Goal: Transaction & Acquisition: Book appointment/travel/reservation

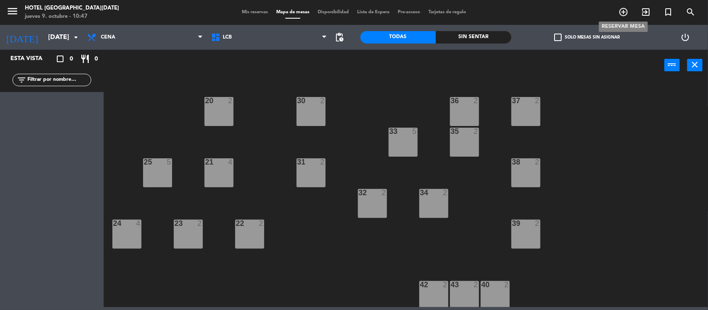
click at [623, 12] on icon "add_circle_outline" at bounding box center [623, 12] width 10 height 10
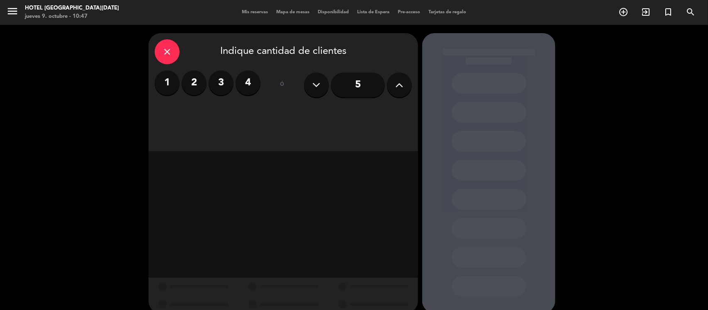
click at [203, 80] on label "2" at bounding box center [194, 83] width 25 height 25
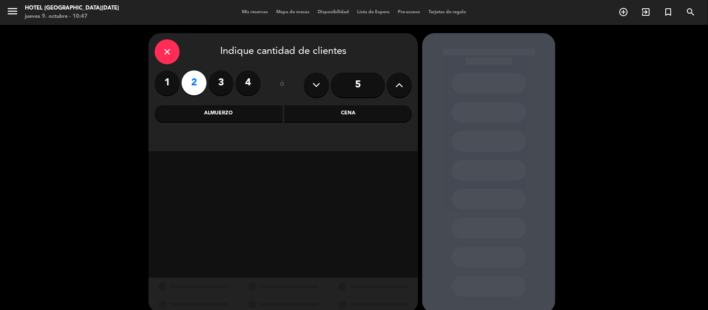
click at [297, 114] on div "Cena" at bounding box center [349, 113] width 128 height 17
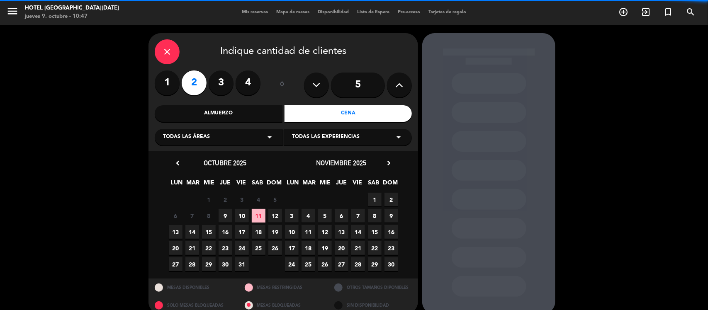
click at [302, 138] on span "Todas las experiencias" at bounding box center [326, 137] width 68 height 8
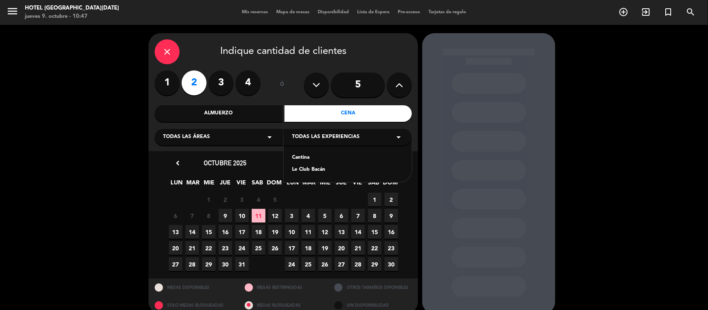
click at [302, 168] on div "Le Club Bacán" at bounding box center [348, 170] width 112 height 8
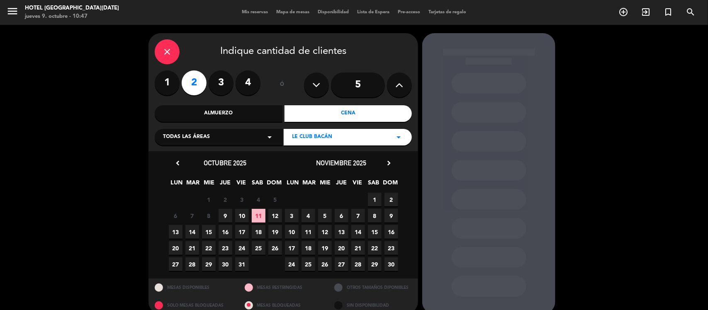
click at [212, 234] on span "15" at bounding box center [209, 232] width 14 height 14
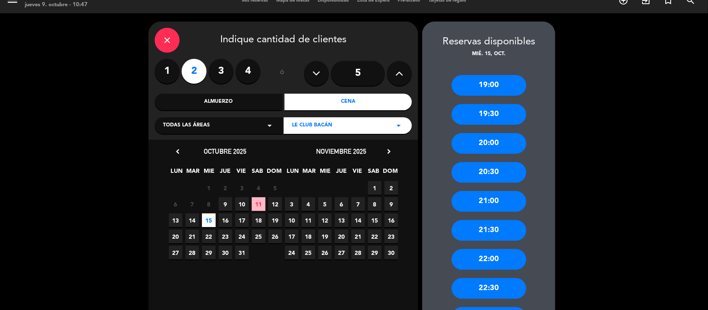
click at [497, 235] on div "21:30" at bounding box center [489, 230] width 75 height 21
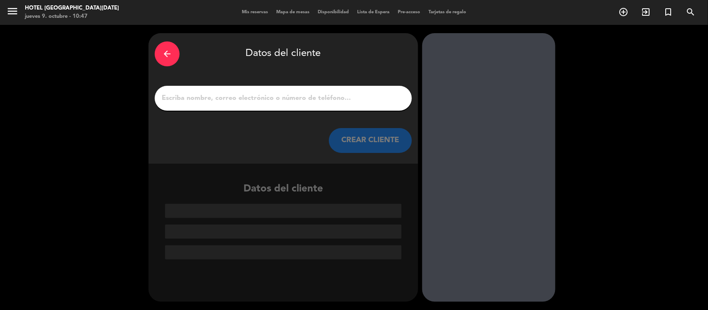
click at [278, 95] on input "1" at bounding box center [283, 98] width 245 height 12
paste input "[PERSON_NAME]"
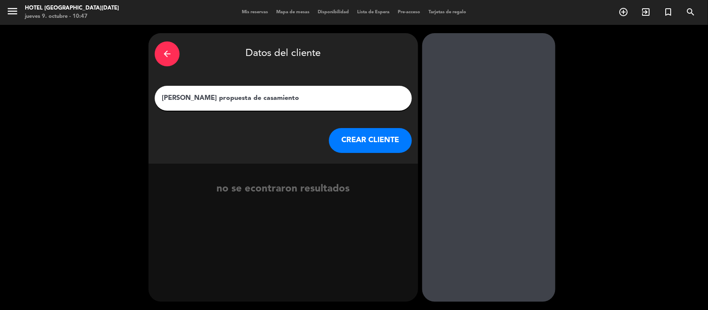
type input "[PERSON_NAME] propuesta de casamiento"
click at [364, 142] on button "CREAR CLIENTE" at bounding box center [370, 140] width 83 height 25
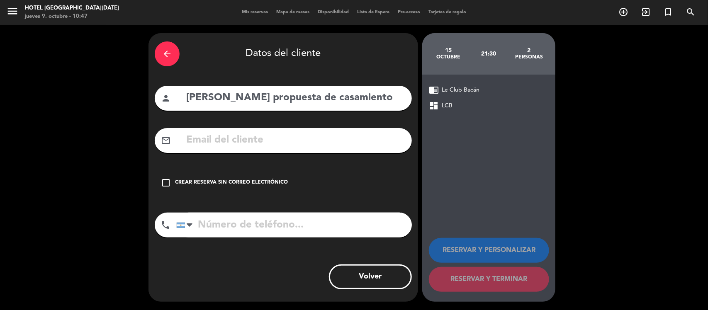
click at [264, 232] on input "tel" at bounding box center [294, 225] width 236 height 25
paste input "1151748309"
type input "1151748309"
click at [214, 186] on div "Crear reserva sin correo electrónico" at bounding box center [231, 183] width 113 height 8
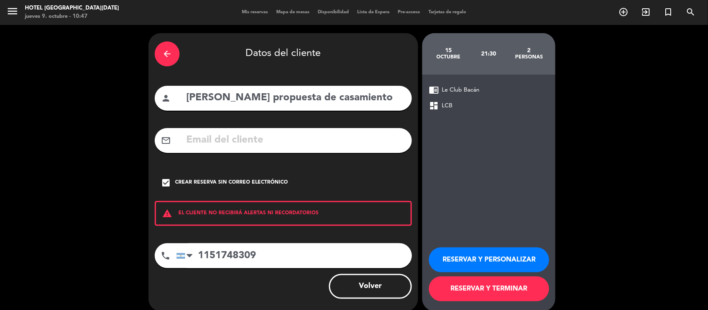
click at [460, 258] on button "RESERVAR Y PERSONALIZAR" at bounding box center [489, 260] width 120 height 25
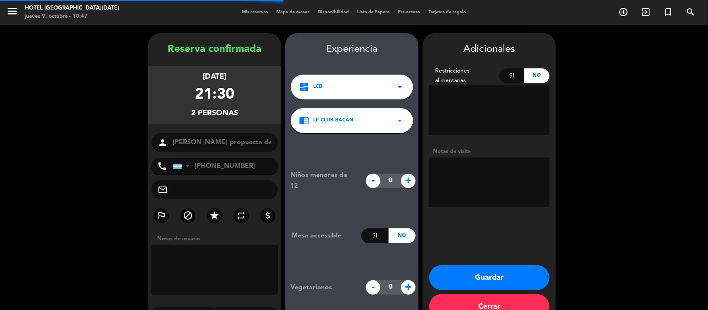
scroll to position [21, 0]
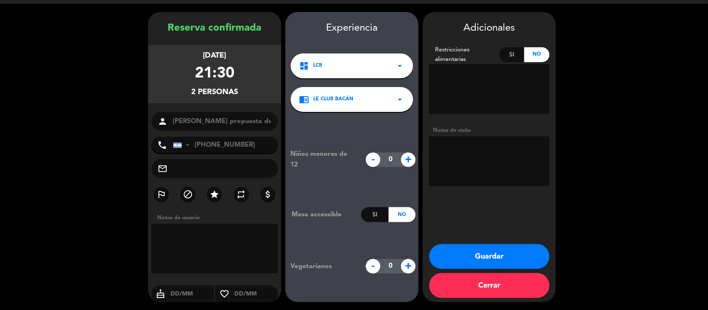
click at [474, 158] on textarea at bounding box center [489, 161] width 121 height 50
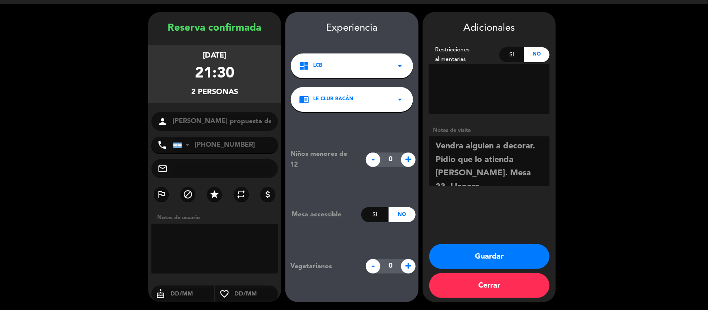
scroll to position [7, 0]
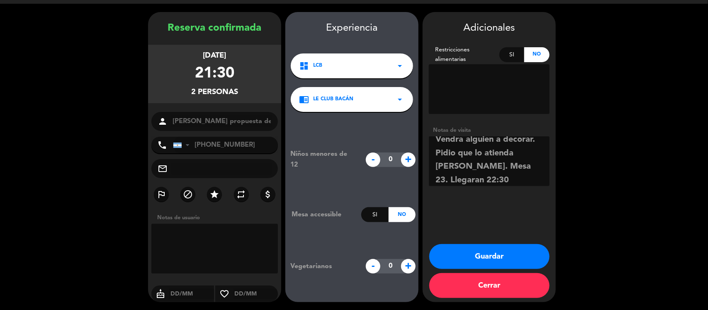
click at [540, 140] on textarea at bounding box center [489, 161] width 121 height 50
type textarea "Vendra alguien a decorar. Pidio que lo atienda [PERSON_NAME]. Mesa 23. Llegaran…"
click at [485, 256] on button "Guardar" at bounding box center [489, 256] width 120 height 25
